Goal: Task Accomplishment & Management: Use online tool/utility

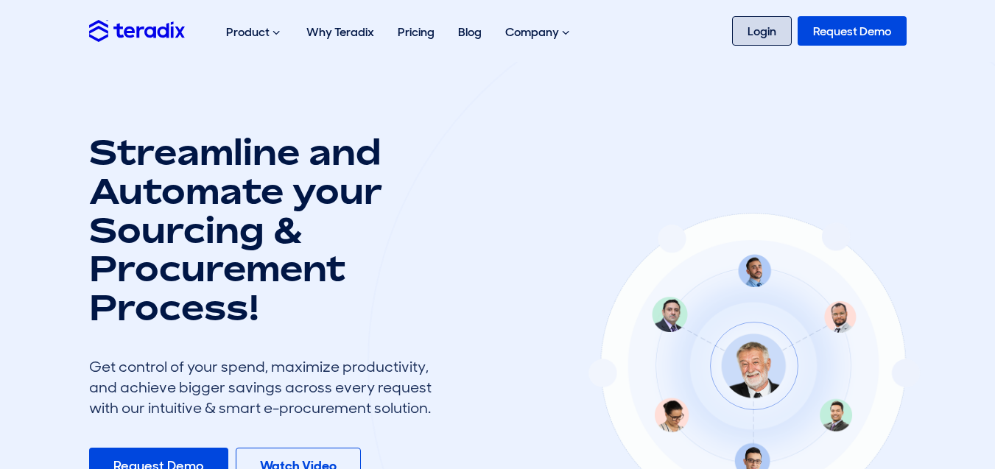
click at [773, 32] on link "Login" at bounding box center [762, 30] width 60 height 29
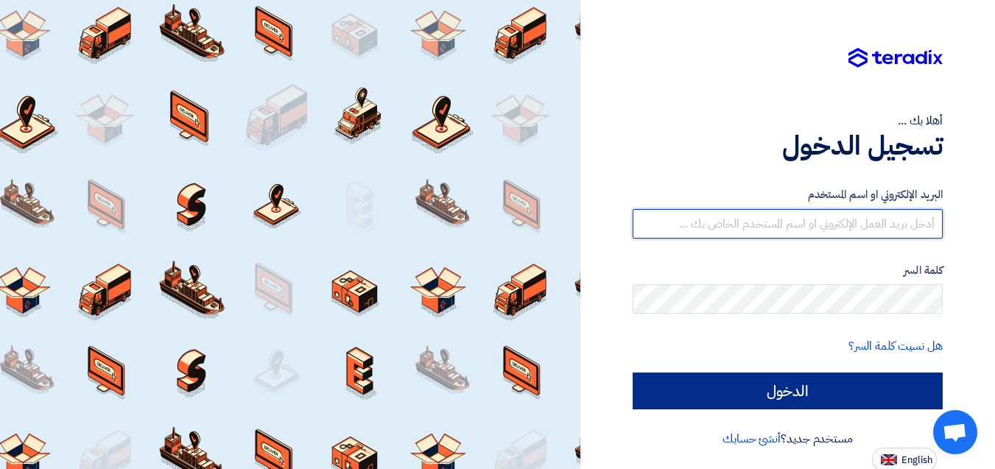
type input "esraa.o@global-supplies.org"
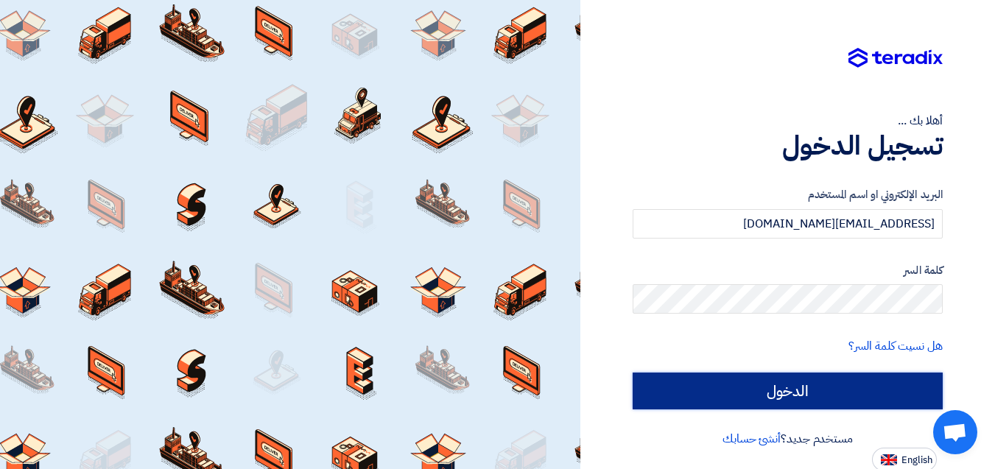
click at [812, 397] on input "الدخول" at bounding box center [788, 391] width 310 height 37
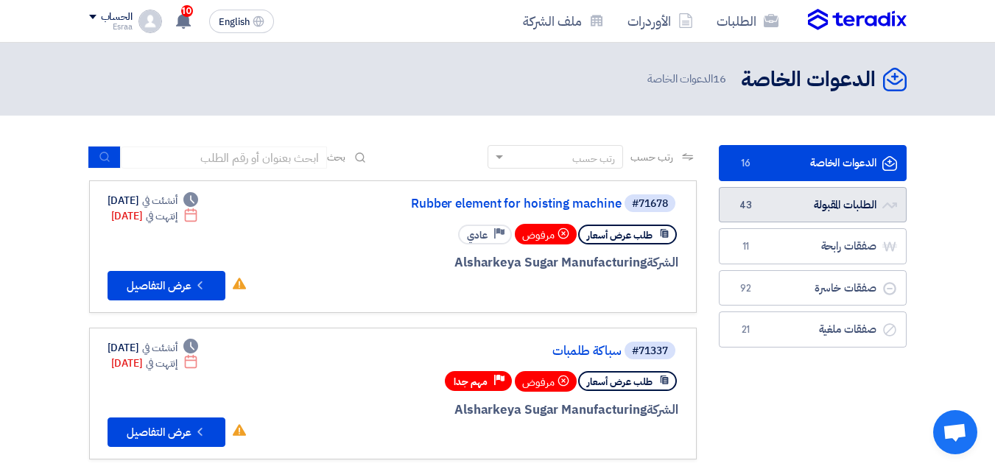
click at [827, 205] on link "الطلبات المقبولة الطلبات المقبولة 43" at bounding box center [813, 205] width 188 height 36
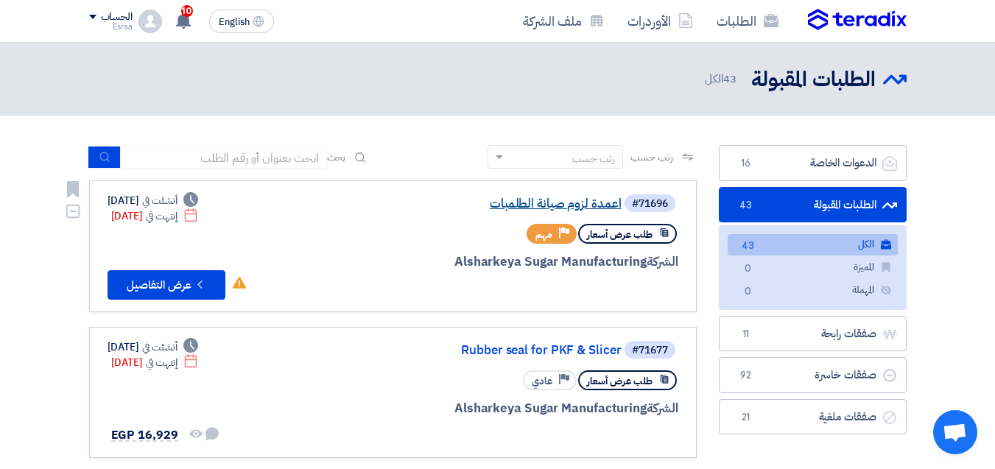
click at [557, 203] on link "اعمدة لزوم صيانة الطلمبات" at bounding box center [474, 203] width 295 height 13
